Goal: Information Seeking & Learning: Learn about a topic

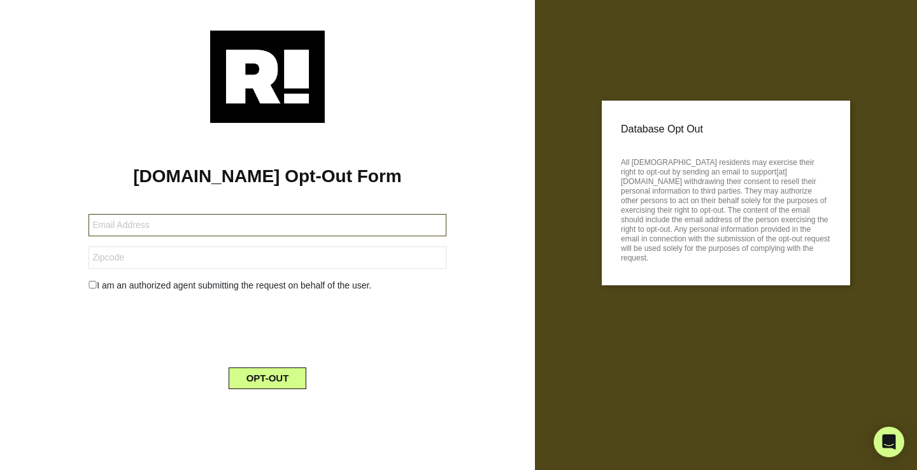
click at [351, 230] on input "text" at bounding box center [268, 225] width 358 height 22
type input "astn.vsqz@gmail.com"
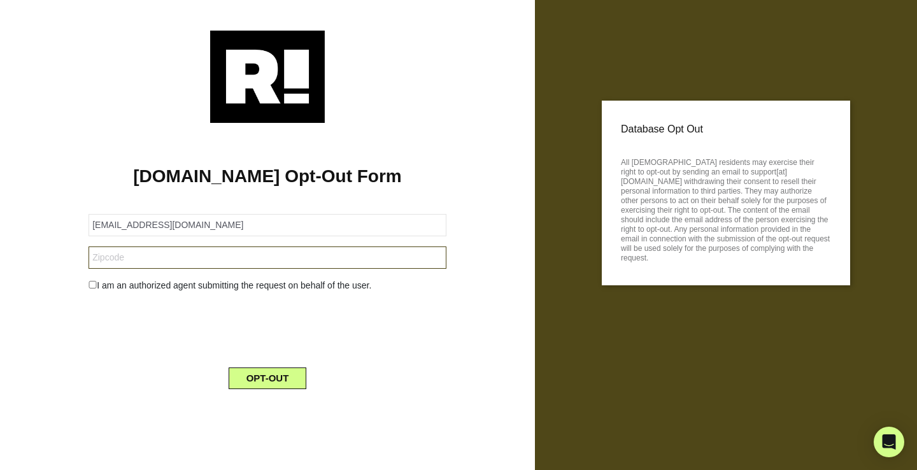
click at [287, 255] on input "text" at bounding box center [268, 258] width 358 height 22
type input "95765"
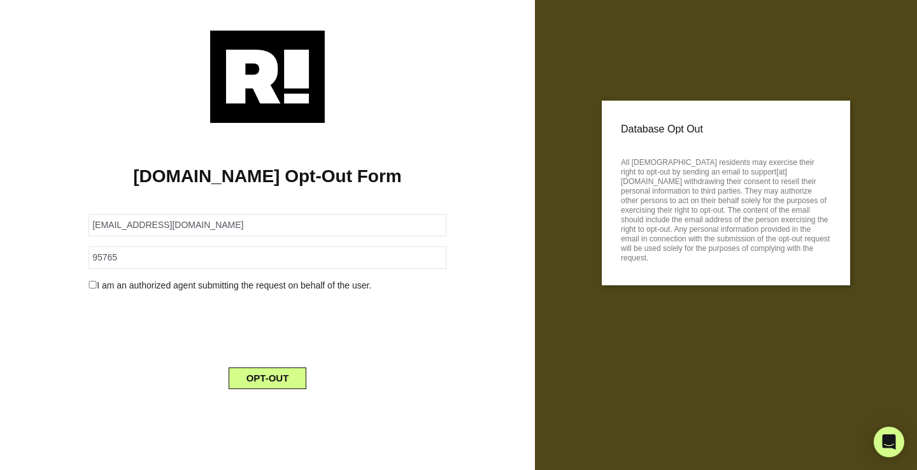
click at [96, 287] on div "I am an authorized agent submitting the request on behalf of the user." at bounding box center [267, 285] width 377 height 13
click at [94, 287] on input "checkbox" at bounding box center [93, 285] width 8 height 8
checkbox input "true"
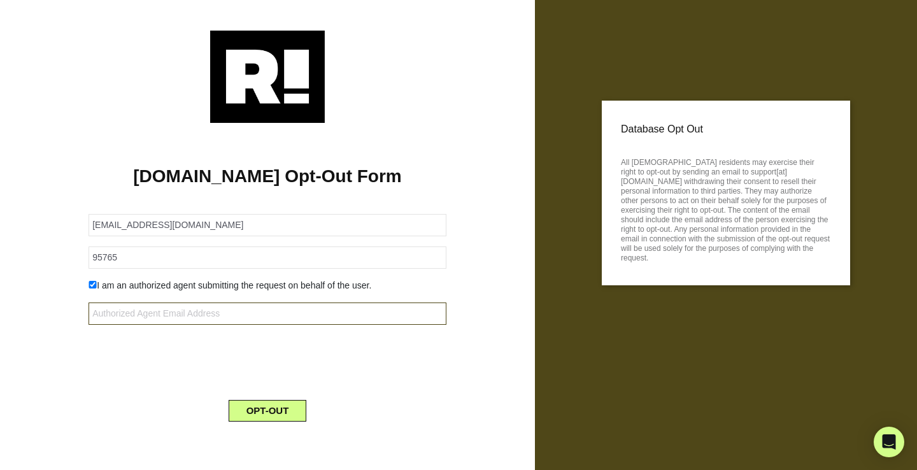
click at [154, 316] on input "text" at bounding box center [268, 314] width 358 height 22
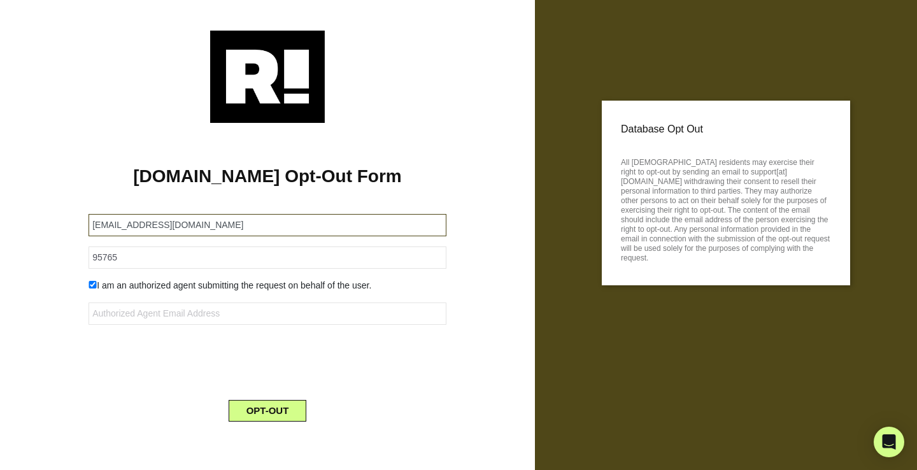
drag, startPoint x: 197, startPoint y: 218, endPoint x: 41, endPoint y: 208, distance: 156.4
click at [41, 208] on div "Retention.com Opt-Out Form astn.vsqz@gmail.com 95765 I am an authorized agent s…" at bounding box center [268, 277] width 516 height 309
drag, startPoint x: 193, startPoint y: 230, endPoint x: 41, endPoint y: 219, distance: 152.7
click at [41, 219] on div "Retention.com Opt-Out Form astn.vsqz@gmail.com 95765 I am an authorized agent s…" at bounding box center [268, 277] width 516 height 309
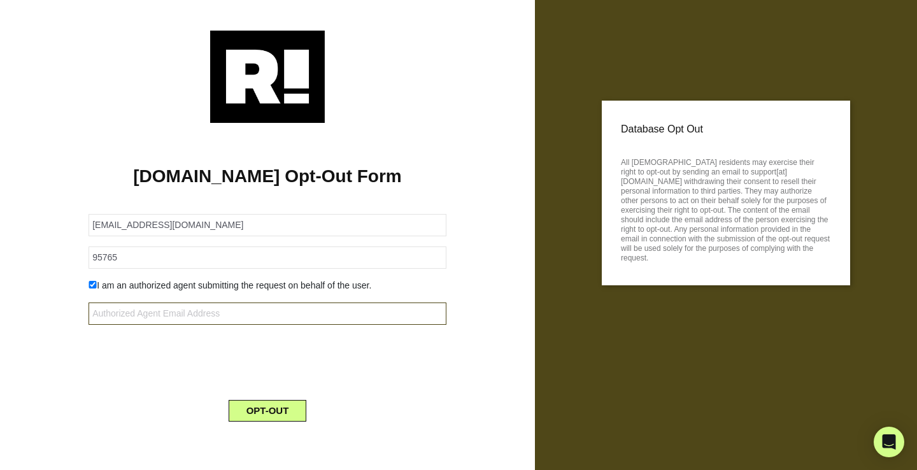
paste input "astn.vsqz@gmail.com"
type input "astn.vsqz@gmail.com"
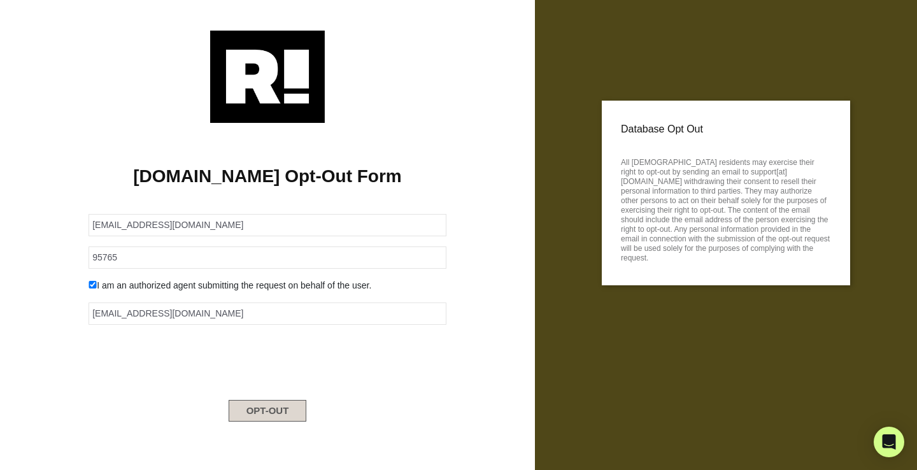
click at [246, 410] on button "OPT-OUT" at bounding box center [268, 411] width 78 height 22
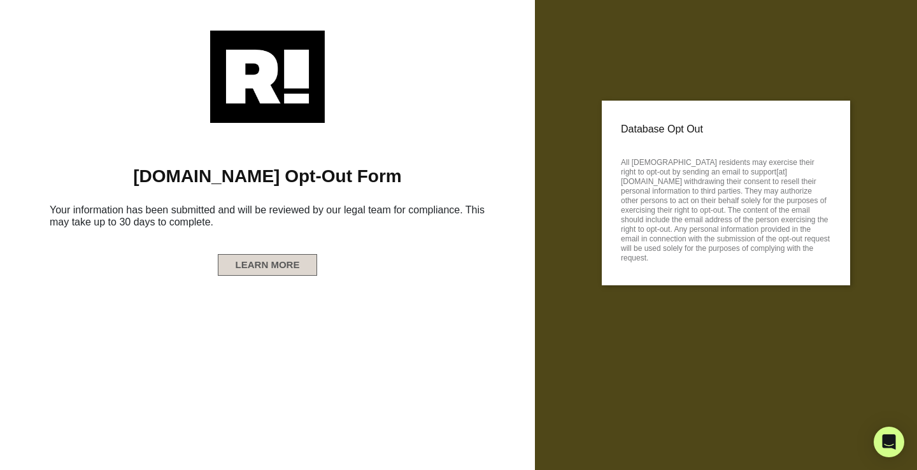
click at [275, 269] on button "LEARN MORE" at bounding box center [268, 265] width 100 height 22
